Goal: Task Accomplishment & Management: Manage account settings

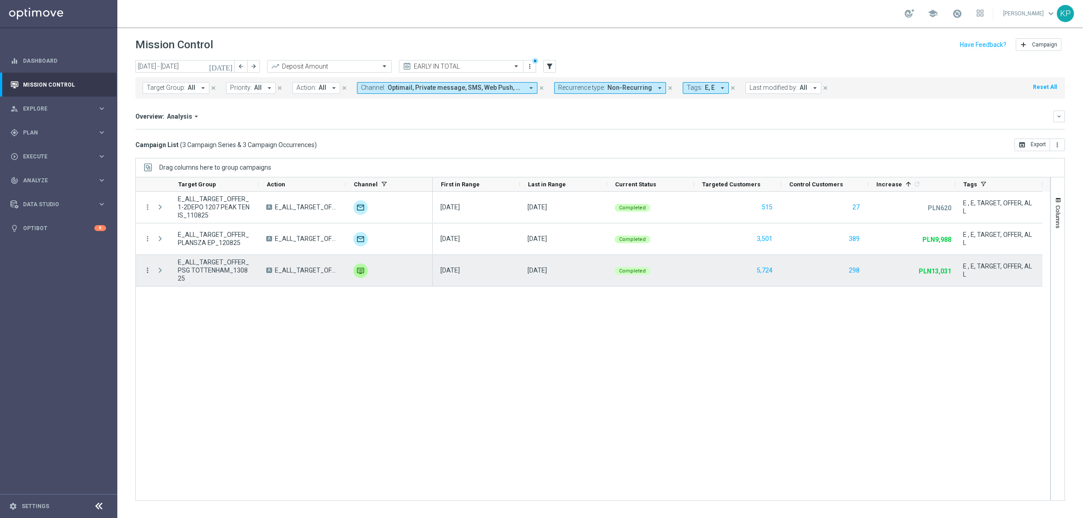
click at [146, 272] on icon "more_vert" at bounding box center [147, 270] width 8 height 8
click at [176, 287] on span "Campaign Metrics" at bounding box center [188, 289] width 47 height 6
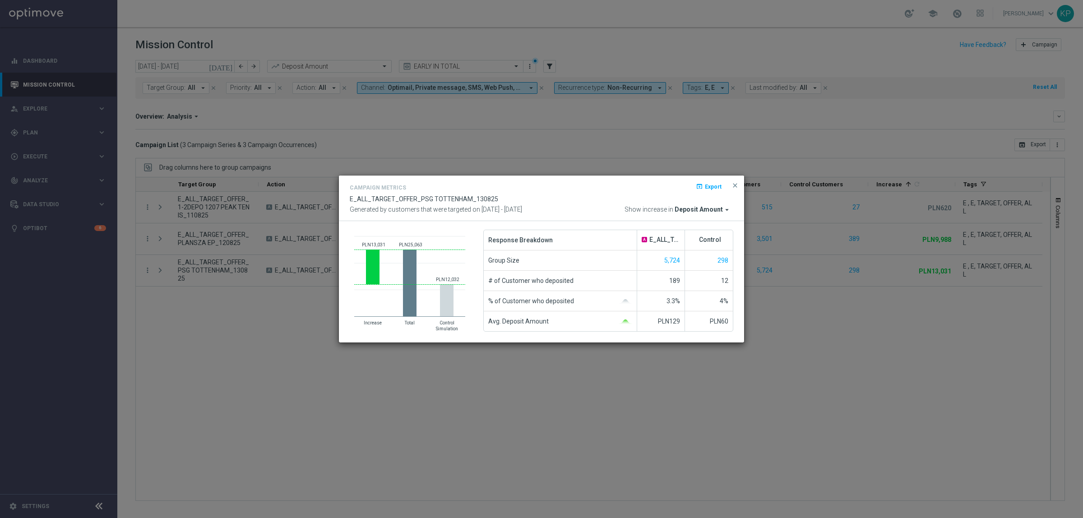
click at [809, 132] on modal-container "Campaign Metrics open_in_browser Export E_ALL_TARGET_OFFER_PSG TOTTENHAM_130825…" at bounding box center [541, 259] width 1083 height 518
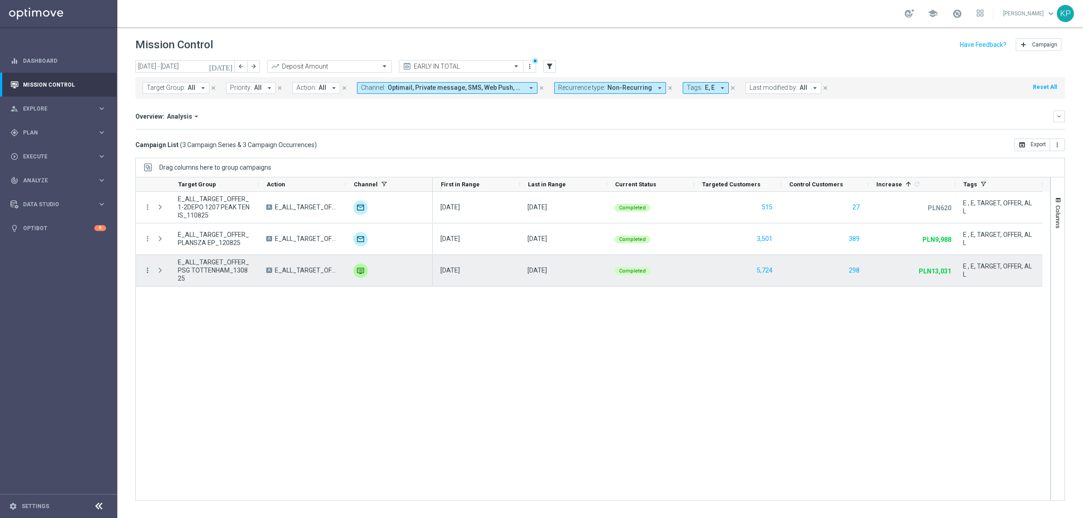
click at [148, 272] on icon "more_vert" at bounding box center [147, 270] width 8 height 8
click at [172, 302] on span "Channel Metrics" at bounding box center [186, 302] width 42 height 6
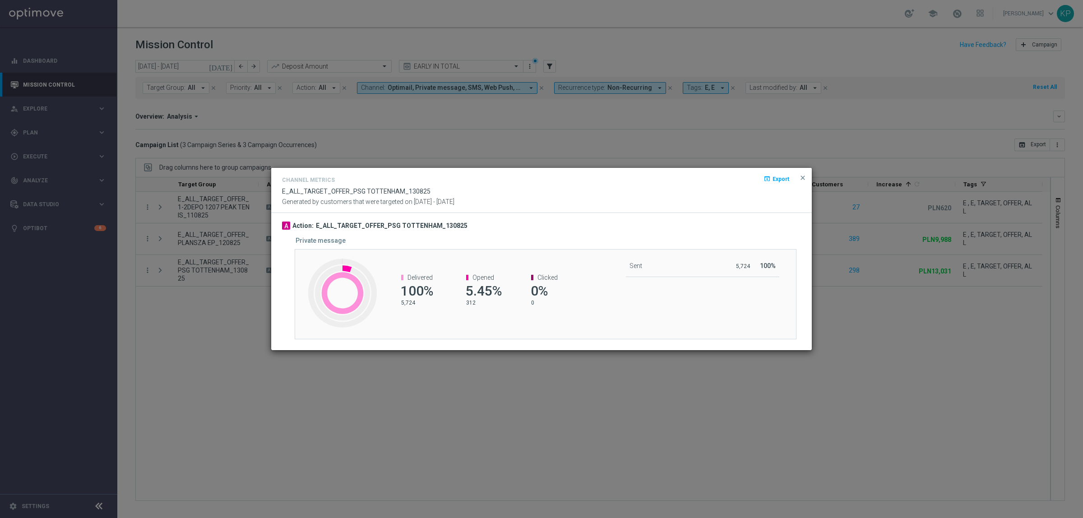
click at [761, 19] on modal-container "Channel Metrics open_in_browser Export E_ALL_TARGET_OFFER_PSG TOTTENHAM_130825 …" at bounding box center [541, 259] width 1083 height 518
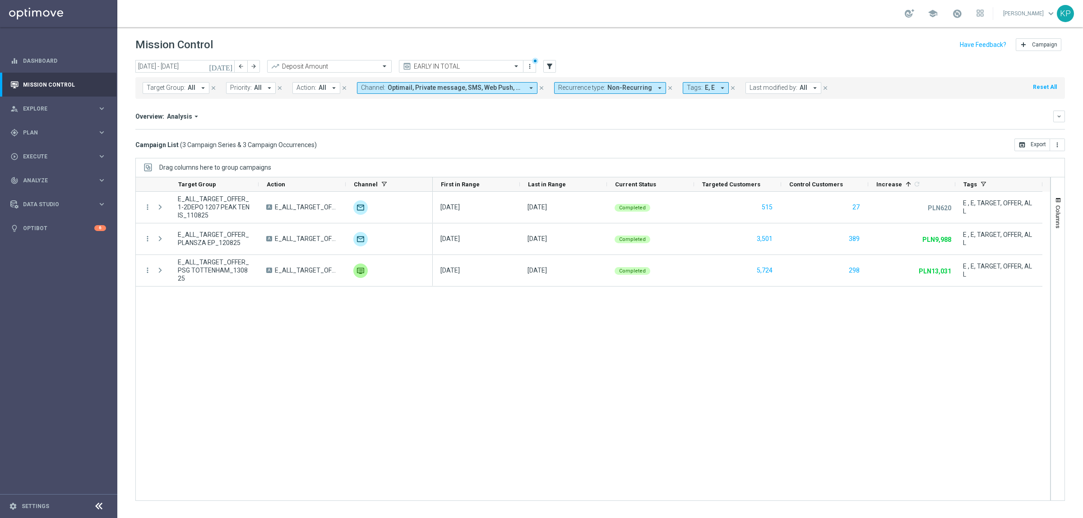
click at [763, 405] on div "11 Aug 2025, Monday 11 Aug 2025, Monday Completed 515 27 PLN620 unfold_more E ,…" at bounding box center [742, 346] width 618 height 309
click at [829, 4] on div "school Krystian Potoczny keyboard_arrow_down KP" at bounding box center [600, 13] width 966 height 27
click at [80, 122] on div "gps_fixed Plan keyboard_arrow_right" at bounding box center [58, 132] width 116 height 24
click at [56, 148] on link "Target Groups" at bounding box center [58, 151] width 70 height 7
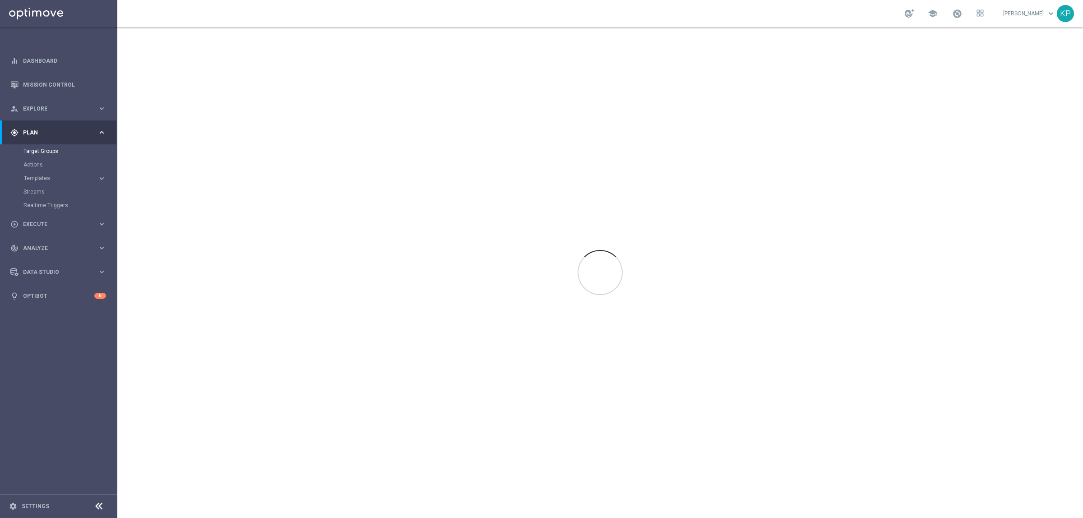
click at [401, 17] on div "school Krystian Potoczny keyboard_arrow_down KP" at bounding box center [600, 13] width 966 height 27
click at [666, 7] on div "school Krystian Potoczny keyboard_arrow_down KP" at bounding box center [600, 13] width 966 height 27
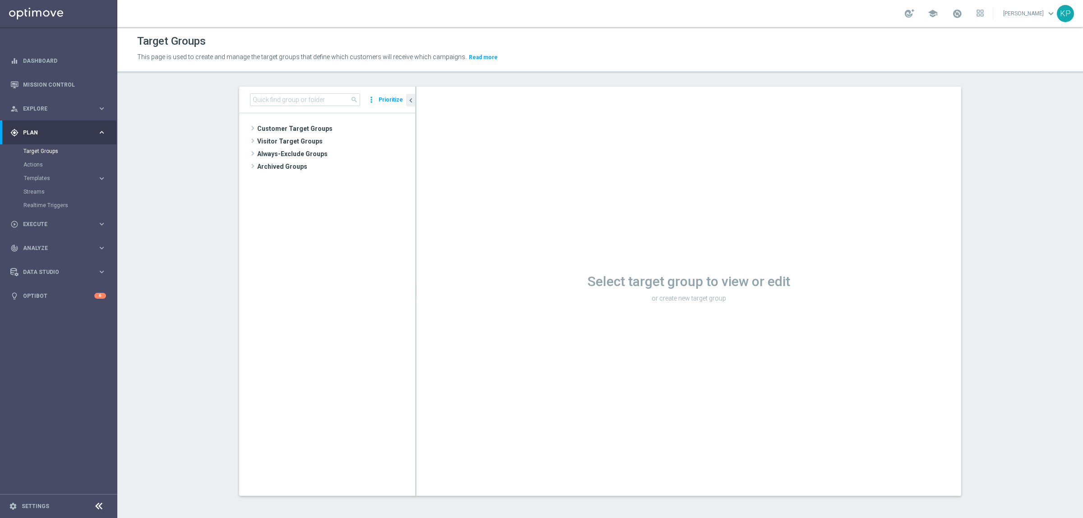
click at [657, 9] on div "school Krystian Potoczny keyboard_arrow_down KP" at bounding box center [600, 13] width 966 height 27
click at [273, 93] on div "search more_vert Prioritize" at bounding box center [327, 100] width 176 height 27
click at [273, 97] on input at bounding box center [305, 99] width 110 height 13
paste input "E_ALL_TARGET_ZBR_2DEPO 100 PLN PREV MONTH_140825"
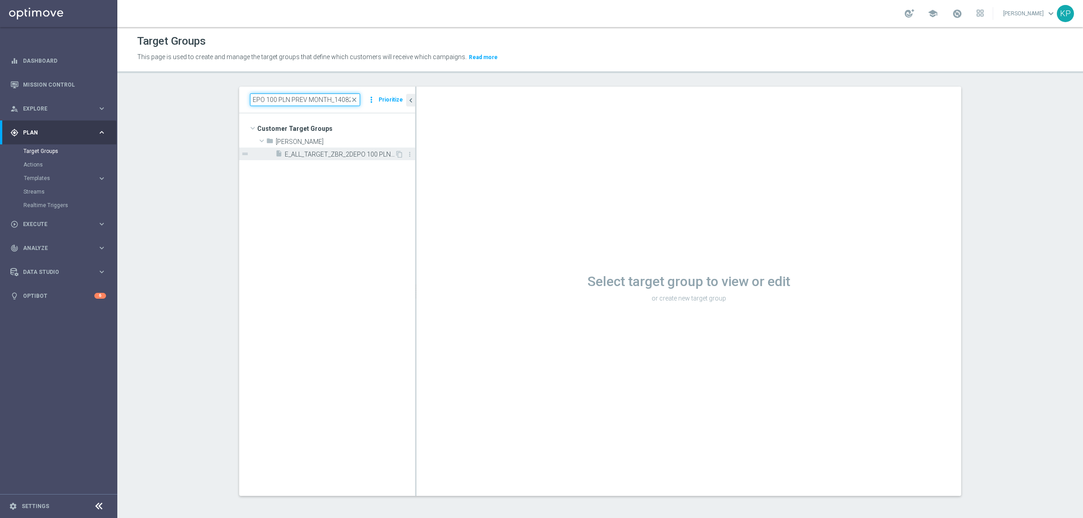
type input "E_ALL_TARGET_ZBR_2DEPO 100 PLN PREV MONTH_140825"
click at [311, 152] on span "E_ALL_TARGET_ZBR_2DEPO 100 PLN PREV MONTH_140825" at bounding box center [340, 155] width 110 height 8
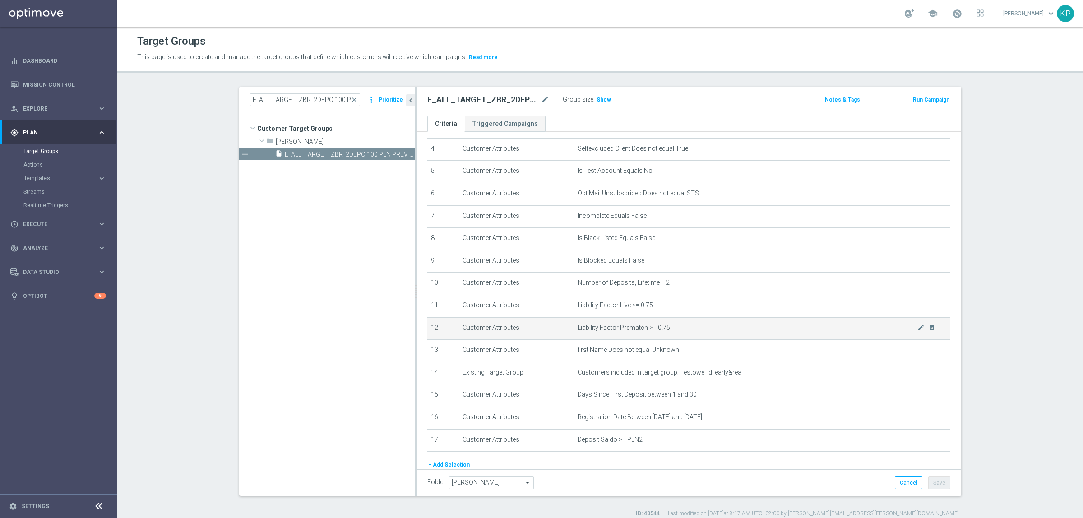
scroll to position [132, 0]
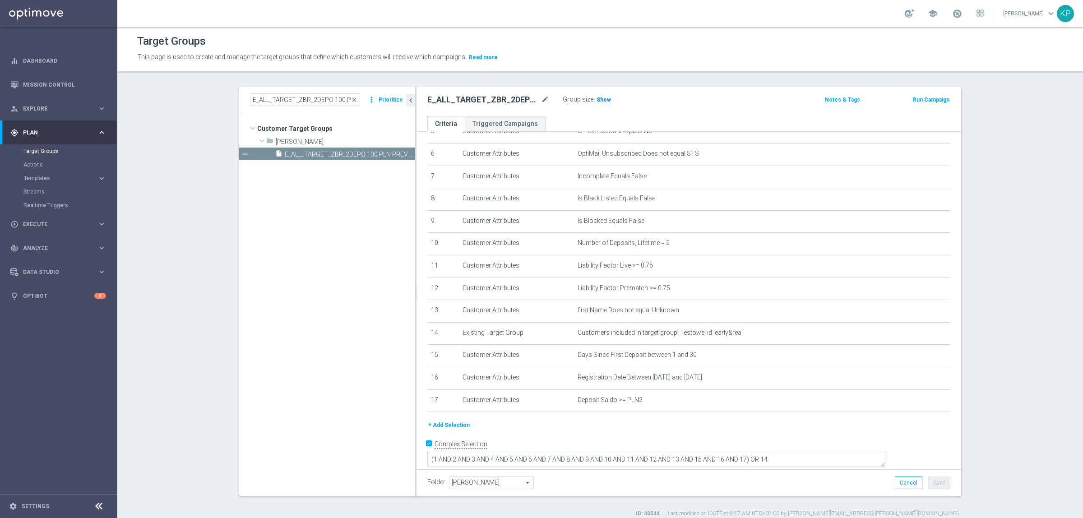
click at [597, 102] on span "Show" at bounding box center [604, 100] width 14 height 6
click at [581, 112] on div "E_ALL_TARGET_ZBR_2DEPO 100 PLN PREV MONTH_140825 mode_edit Group size : Show Ca…" at bounding box center [689, 101] width 545 height 29
click at [917, 403] on icon "mode_edit" at bounding box center [920, 399] width 7 height 7
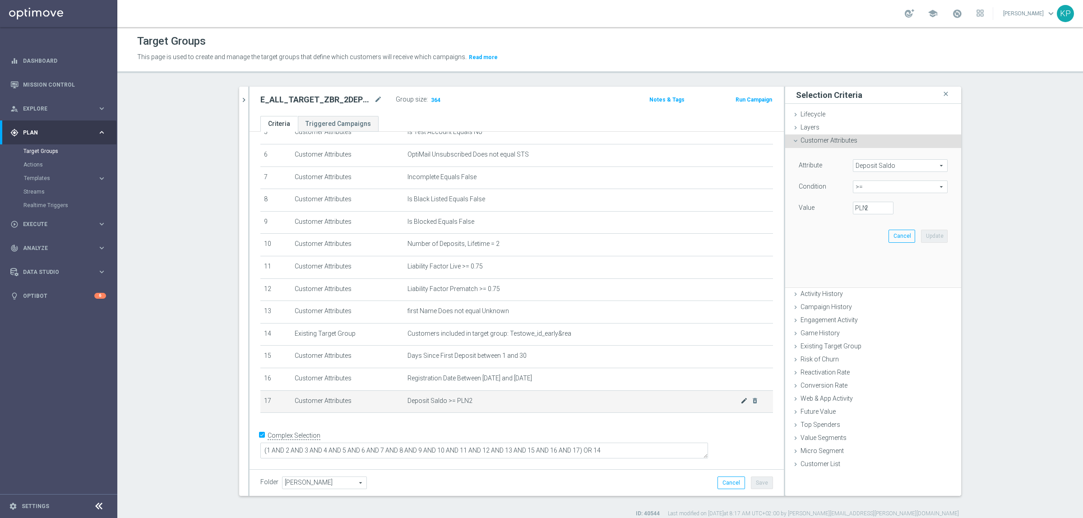
scroll to position [122, 0]
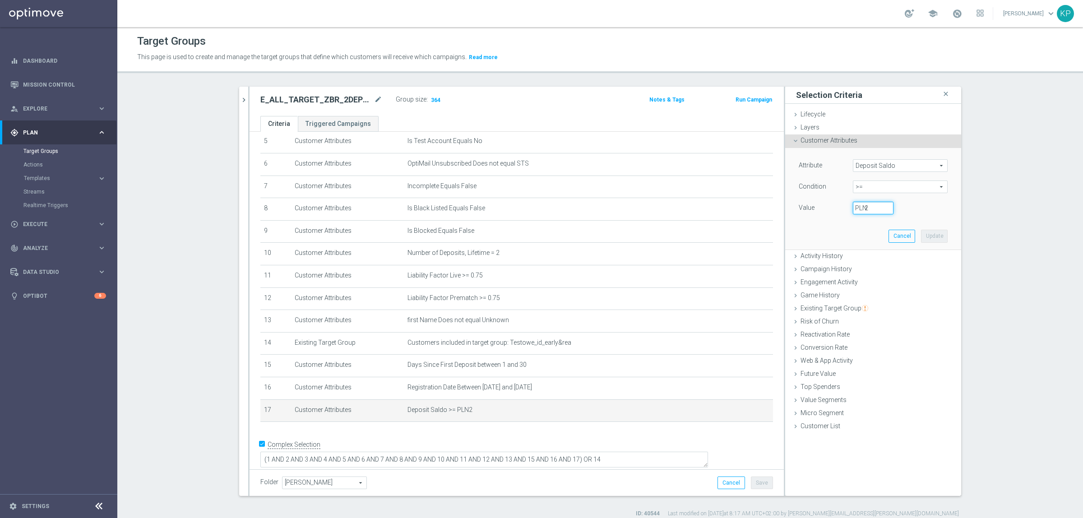
click at [879, 206] on input "2" at bounding box center [873, 208] width 41 height 13
drag, startPoint x: 853, startPoint y: 205, endPoint x: 833, endPoint y: 204, distance: 20.3
click at [833, 204] on div "Value 2 PLN" at bounding box center [873, 209] width 162 height 14
type input "0"
click at [921, 241] on button "Update" at bounding box center [934, 236] width 27 height 13
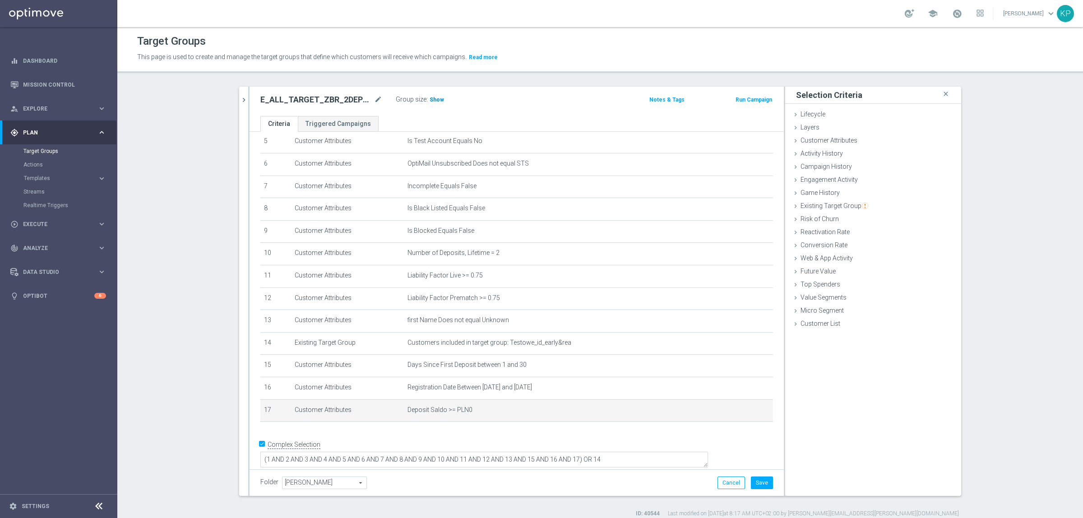
click at [434, 99] on span "Show" at bounding box center [437, 100] width 14 height 6
click at [522, 123] on ul "Criteria Triggered Campaigns" at bounding box center [517, 124] width 534 height 16
click at [759, 479] on button "Save" at bounding box center [762, 483] width 22 height 13
click at [248, 105] on div at bounding box center [248, 291] width 1 height 409
click at [242, 98] on icon "chevron_right" at bounding box center [244, 100] width 9 height 9
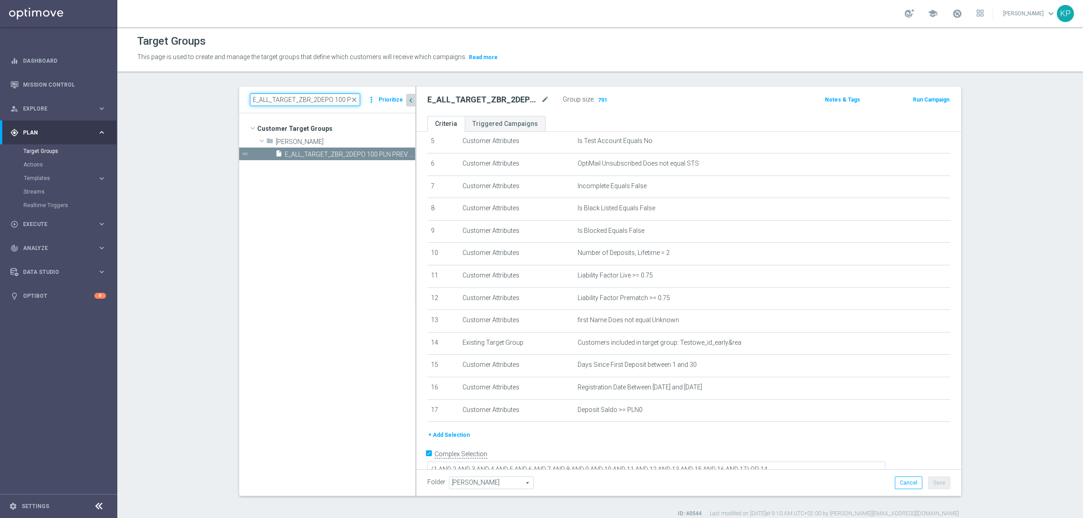
click at [265, 105] on input "E_ALL_TARGET_ZBR_2DEPO 100 PLN PREV MONTH_140825" at bounding box center [305, 99] width 110 height 13
paste input "OBROT_20 do 100 KOSZULKI_01"
type input "E_ALL_TARGET_OBROT_20 do 100 KOSZULKI_010825"
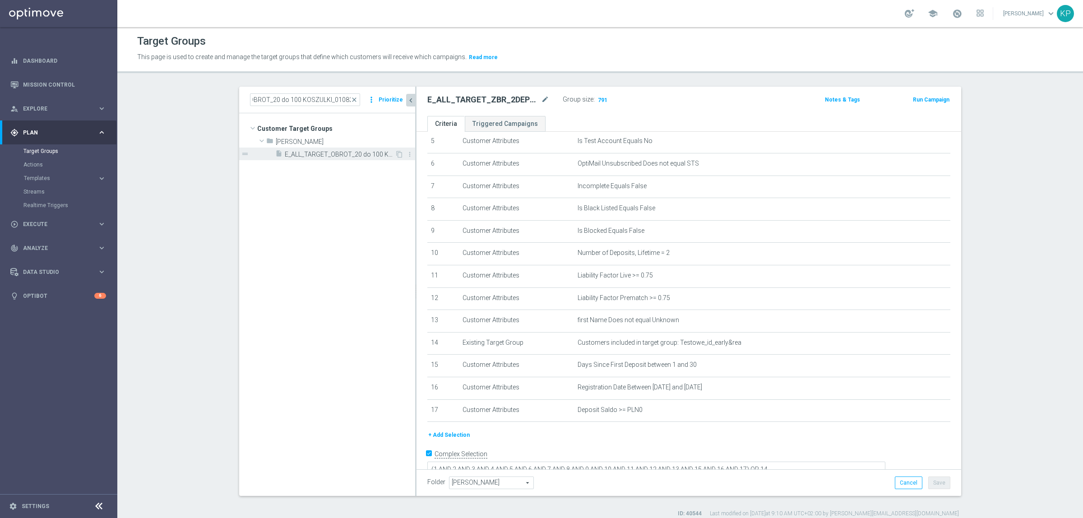
click at [308, 152] on span "E_ALL_TARGET_OBROT_20 do 100 KOSZULKI_010825" at bounding box center [340, 155] width 110 height 8
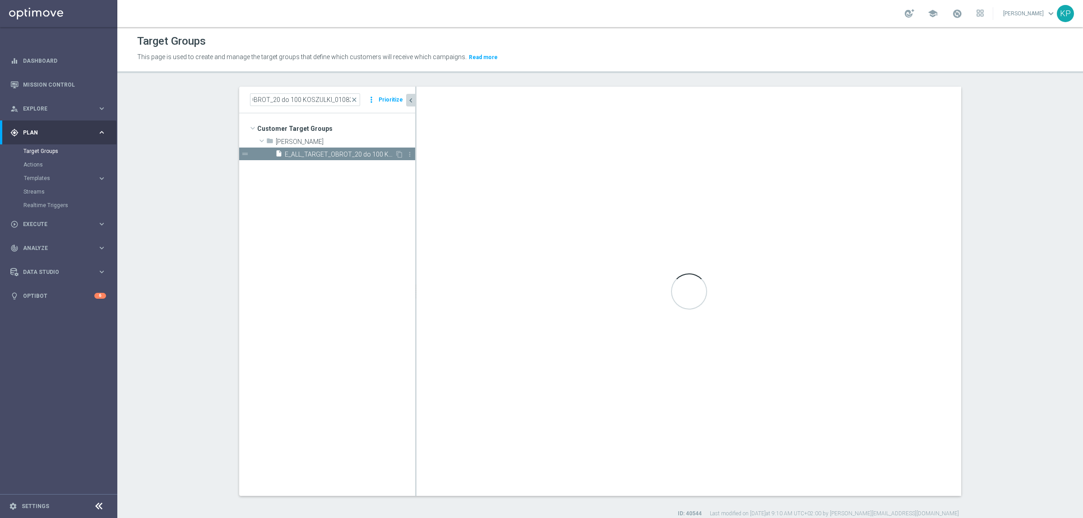
scroll to position [0, 0]
type input "Andżelika B."
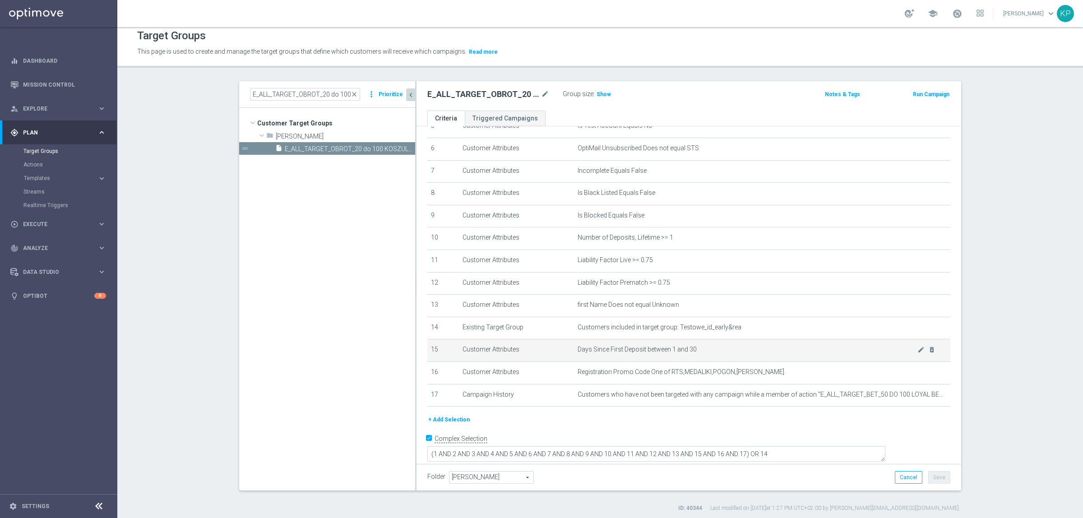
scroll to position [8, 0]
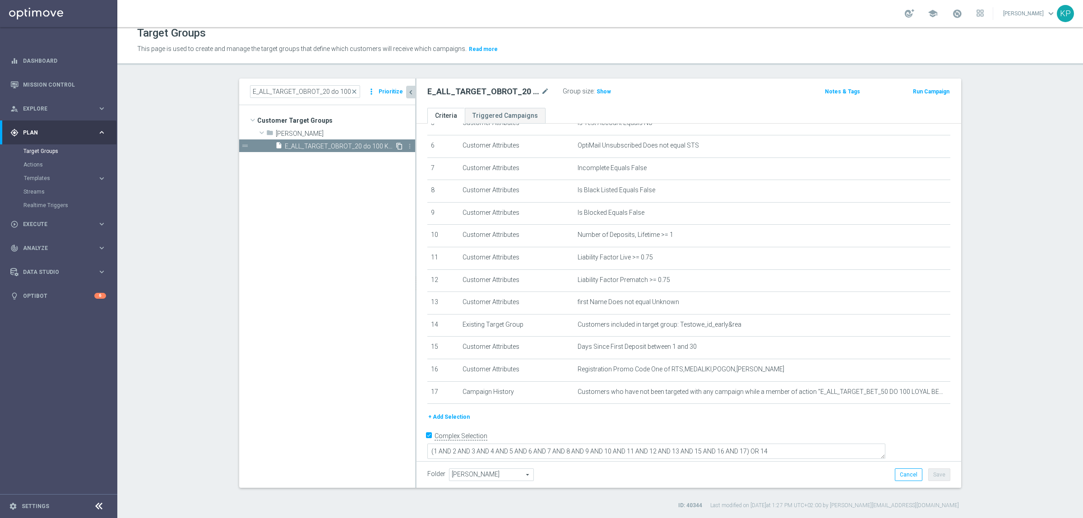
click at [396, 145] on icon "content_copy" at bounding box center [399, 146] width 7 height 7
click at [541, 91] on icon "mode_edit" at bounding box center [545, 91] width 8 height 11
click at [528, 89] on input "Copy of E_ALL_TARGET_OBROT_20 do 100 KOSZULKI_010825" at bounding box center [488, 92] width 122 height 13
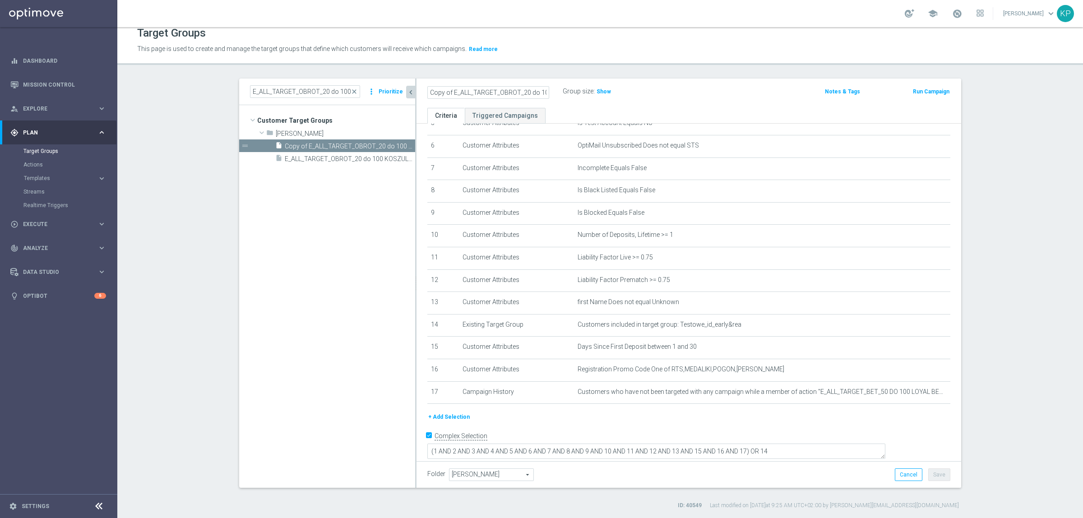
drag, startPoint x: 500, startPoint y: 87, endPoint x: 416, endPoint y: 88, distance: 83.9
click at [421, 88] on div "Copy of E_ALL_TARGET_OBROT_20 do 100 KOSZULKI_140825" at bounding box center [488, 92] width 135 height 13
click at [447, 93] on input "Copy of E_ALL_TARGET_OBROT_20 do 100 KOSZULKI_140825" at bounding box center [488, 92] width 122 height 13
click at [448, 88] on input "Copy of E_ALL_TARGET_OBROT_20 do 100 KOSZULKI_140825" at bounding box center [488, 92] width 122 height 13
click at [448, 91] on input "Copy of E_ALL_TARGET_OBROT_20 do 100 KOSZULKI_140825" at bounding box center [488, 92] width 122 height 13
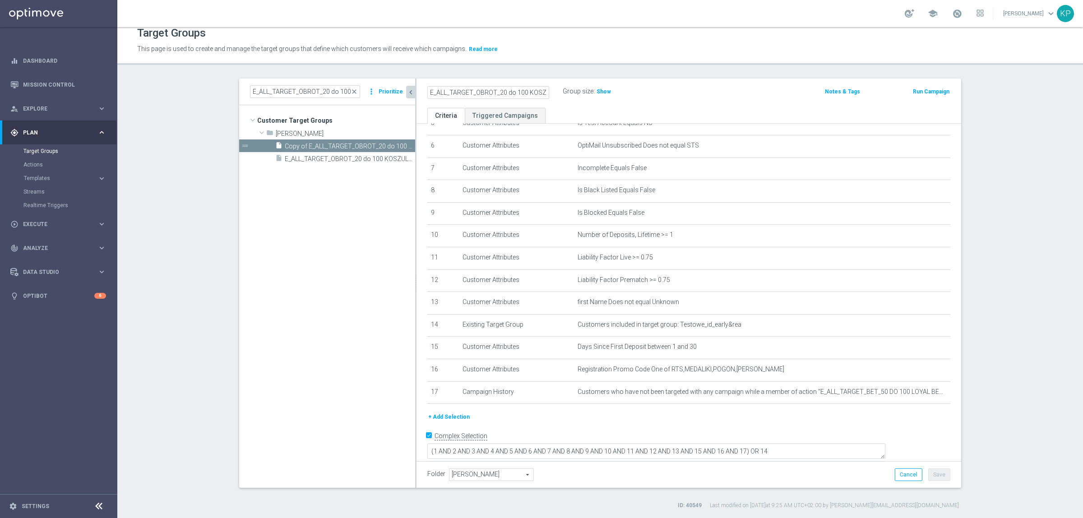
scroll to position [0, 34]
drag, startPoint x: 479, startPoint y: 87, endPoint x: 579, endPoint y: 99, distance: 100.0
click at [579, 99] on div "E_ALL_TARGET_OBROT_20 do 100 KOSZULKI_140825 Group size : Show Notes & Tags Run…" at bounding box center [689, 93] width 545 height 29
type input "E_ALL_TARGET_OBROT_20 do 100 KOSZULKI_140825"
click at [564, 90] on label "Group size" at bounding box center [578, 92] width 31 height 8
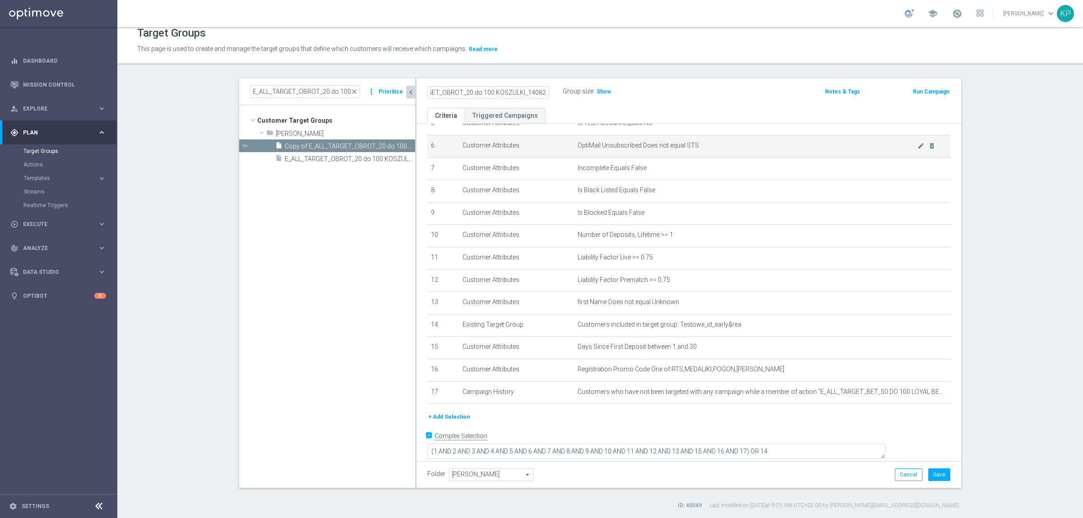
scroll to position [0, 0]
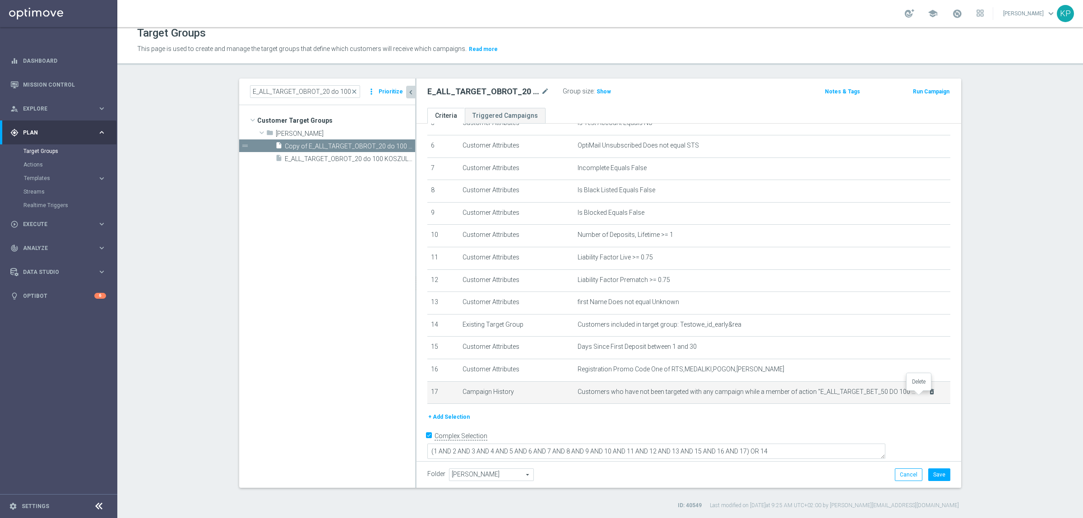
click at [928, 393] on icon "delete_forever" at bounding box center [931, 391] width 7 height 7
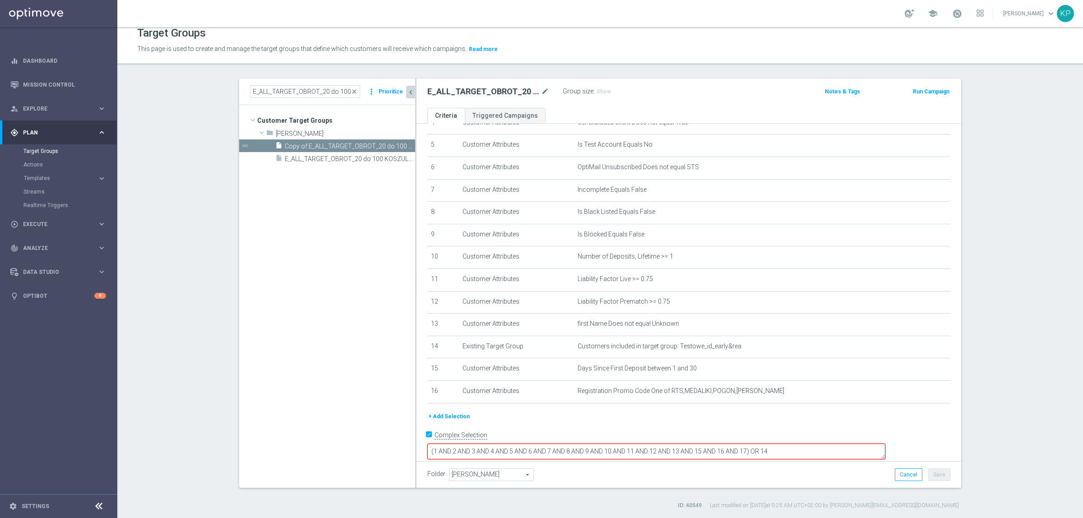
click at [809, 444] on textarea "(1 AND 2 AND 3 AND 4 AND 5 AND 6 AND 7 AND 8 AND 9 AND 10 AND 11 AND 12 AND 13 …" at bounding box center [656, 452] width 458 height 16
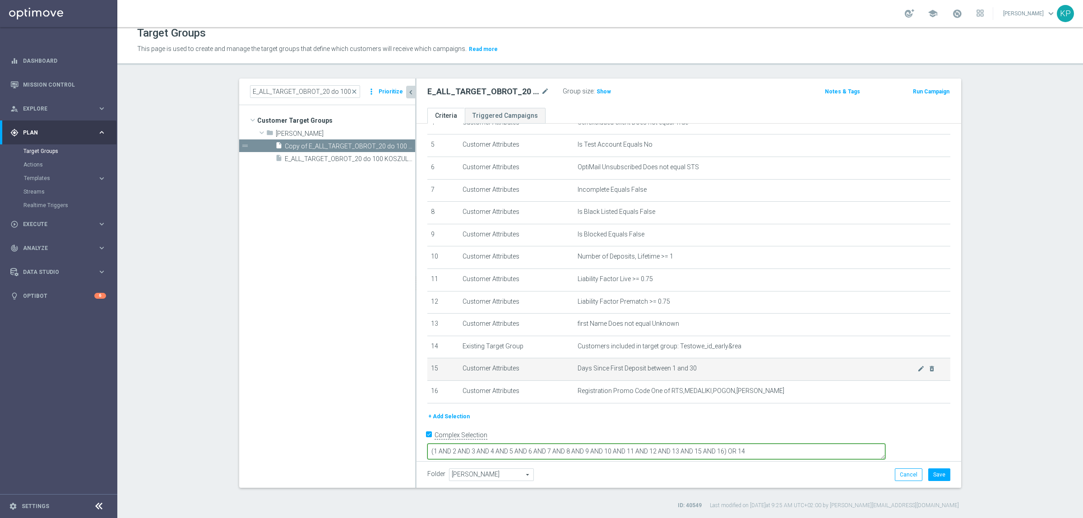
type textarea "(1 AND 2 AND 3 AND 4 AND 5 AND 6 AND 7 AND 8 AND 9 AND 10 AND 11 AND 12 AND 13 …"
click at [786, 370] on span "Days Since First Deposit between 1 and 30" at bounding box center [748, 369] width 340 height 8
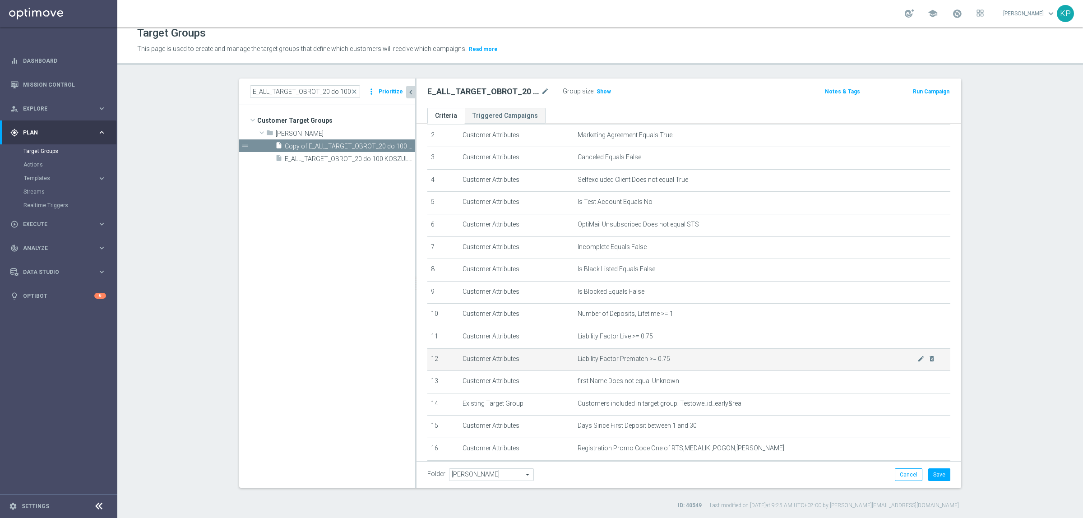
scroll to position [0, 0]
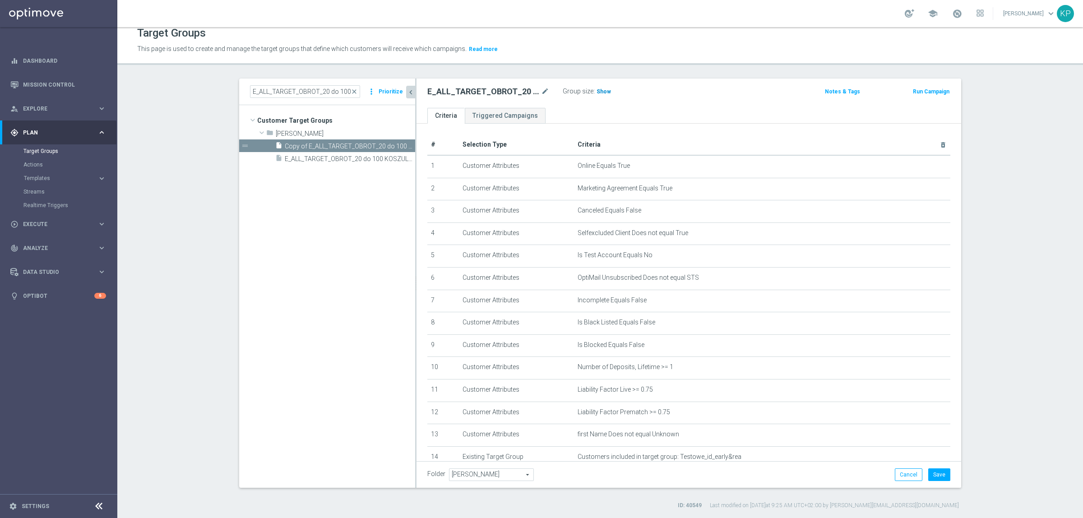
click at [599, 87] on h3 "Show" at bounding box center [604, 92] width 16 height 10
click at [588, 109] on ul "Criteria Triggered Campaigns" at bounding box center [689, 116] width 545 height 16
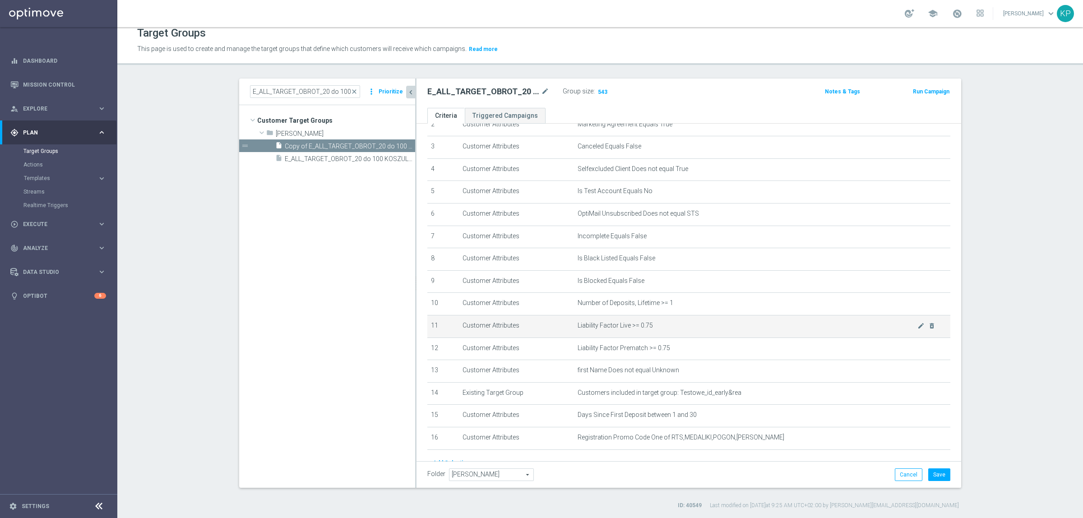
scroll to position [110, 0]
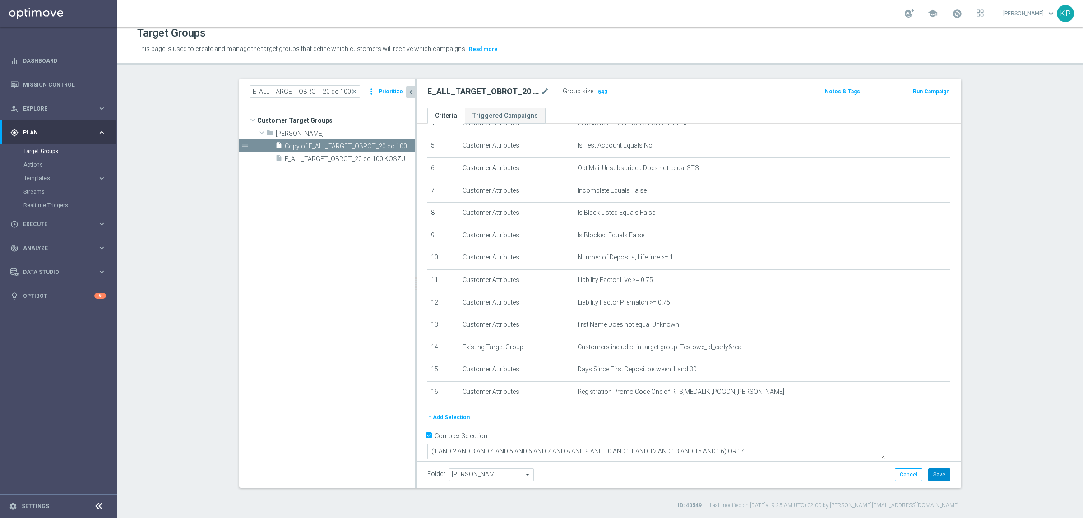
click at [944, 471] on button "Save" at bounding box center [939, 474] width 22 height 13
click at [506, 89] on h2 "E_ALL_TARGET_OBROT_20 do 100 KOSZULKI_140825" at bounding box center [483, 91] width 112 height 11
copy div "E_ALL_TARGET_OBROT_20 do 100 KOSZULKI_140825"
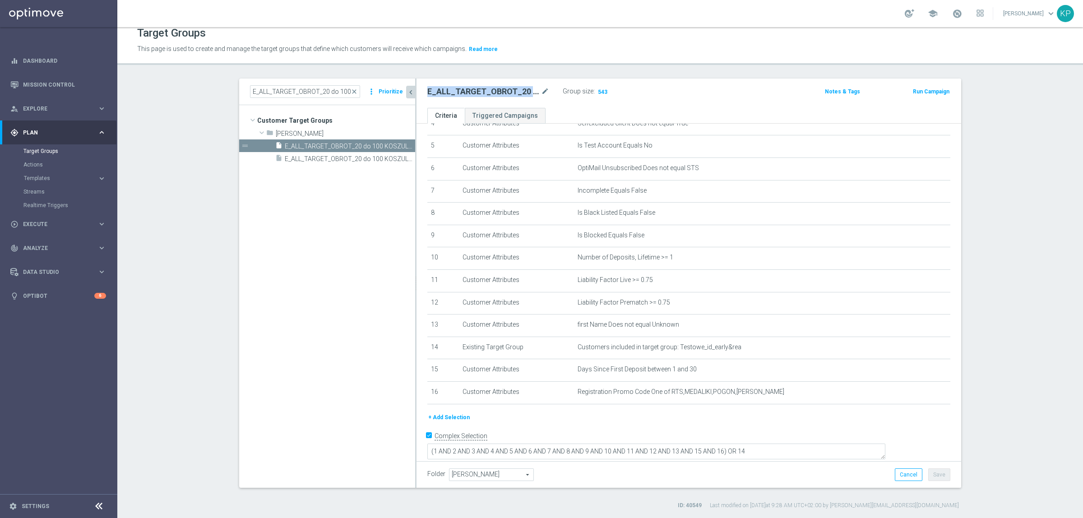
click at [461, 90] on h2 "E_ALL_TARGET_OBROT_20 do 100 KOSZULKI_140825" at bounding box center [483, 91] width 112 height 11
